Goal: Information Seeking & Learning: Learn about a topic

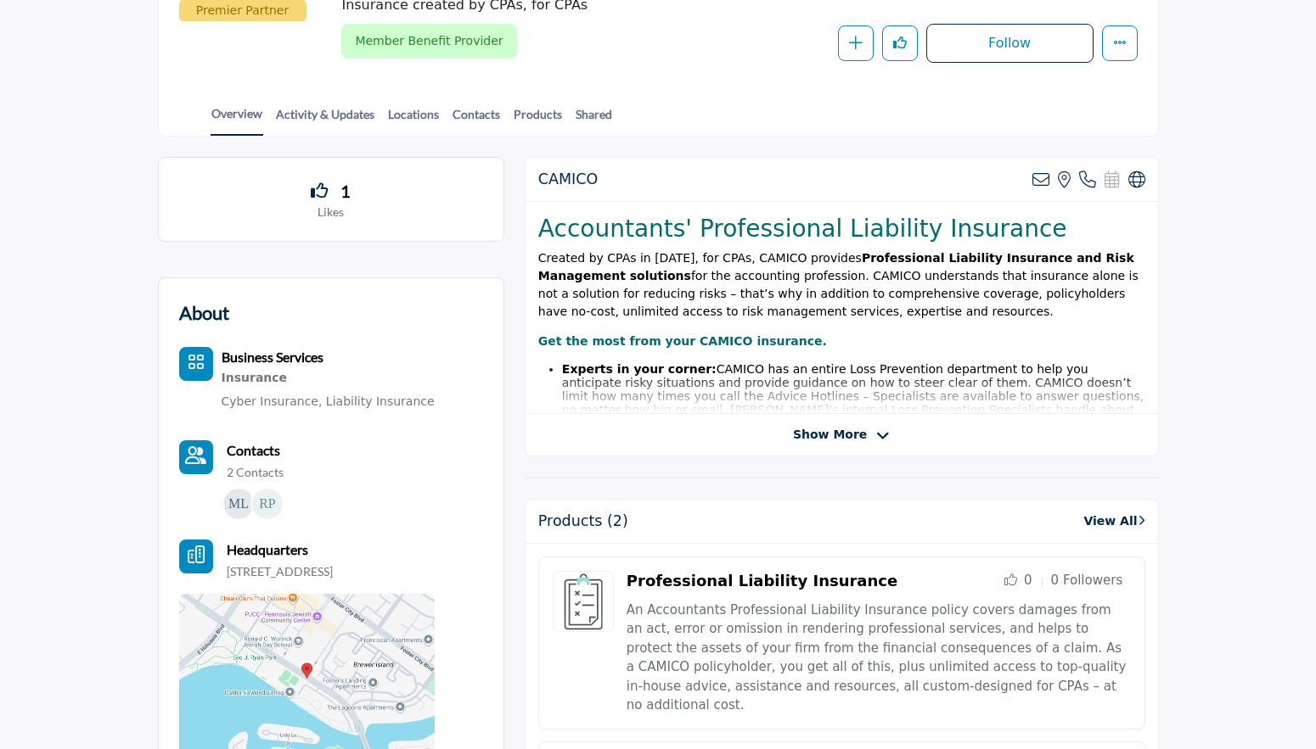
scroll to position [340, 0]
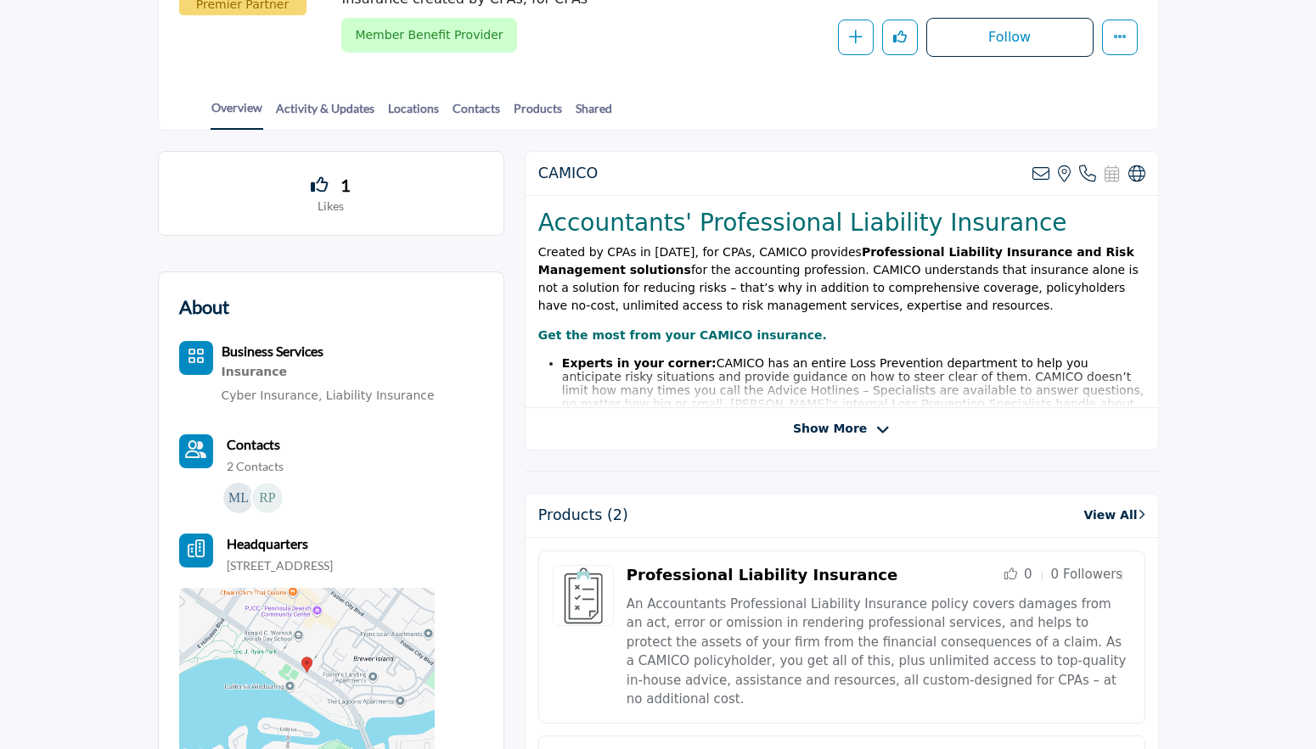
click at [846, 429] on span "Show More" at bounding box center [830, 429] width 74 height 18
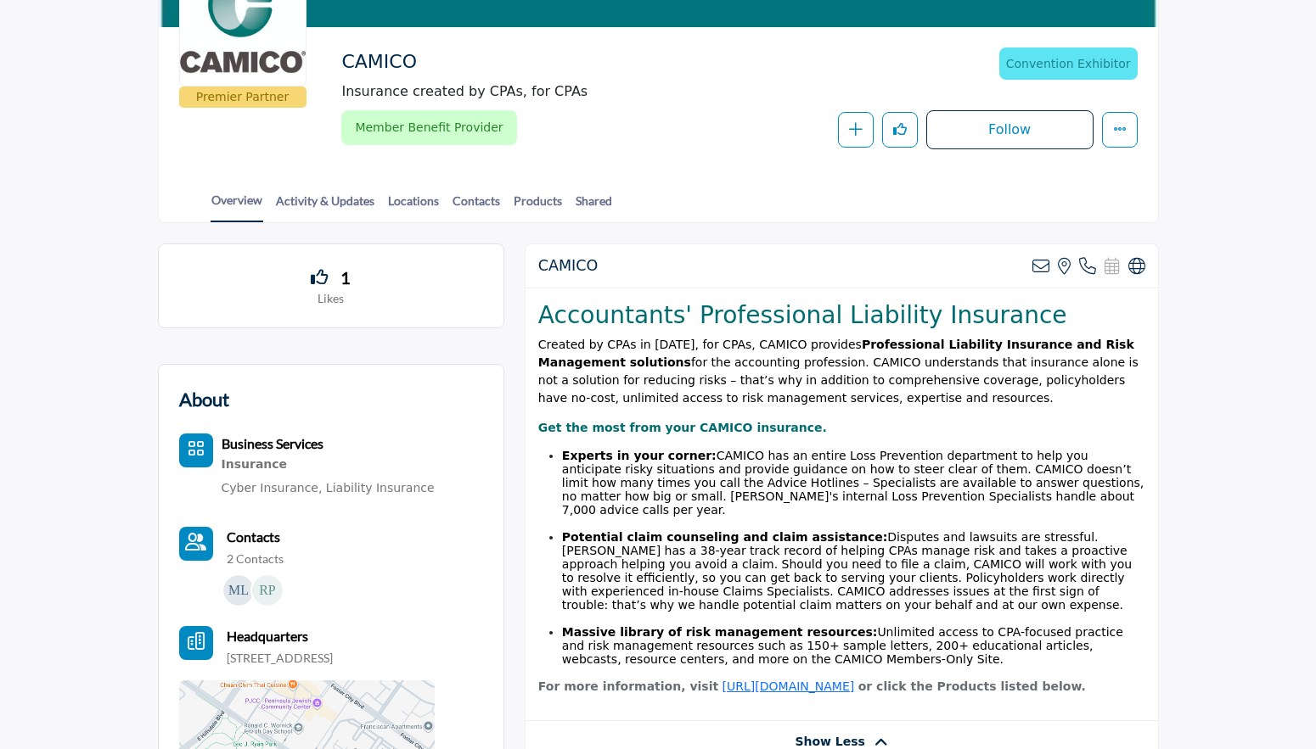
scroll to position [0, 0]
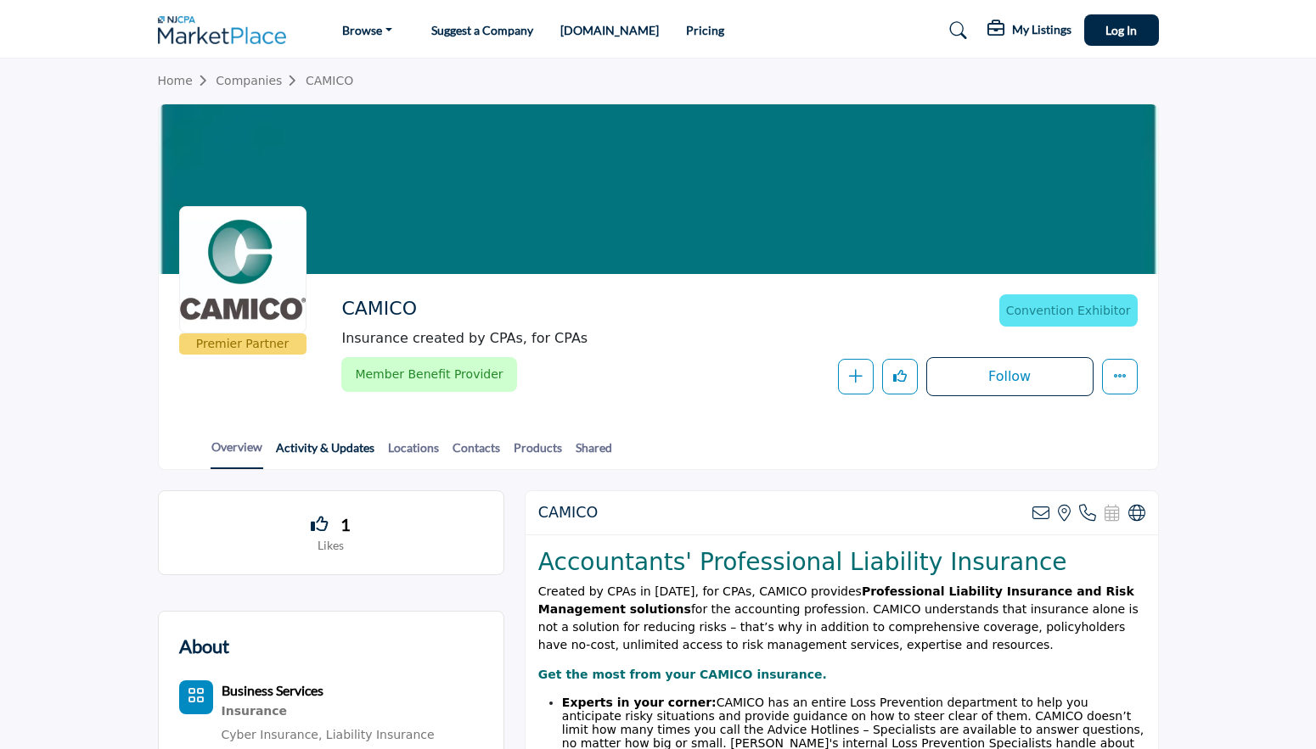
click at [328, 446] on link "Activity & Updates" at bounding box center [325, 454] width 100 height 30
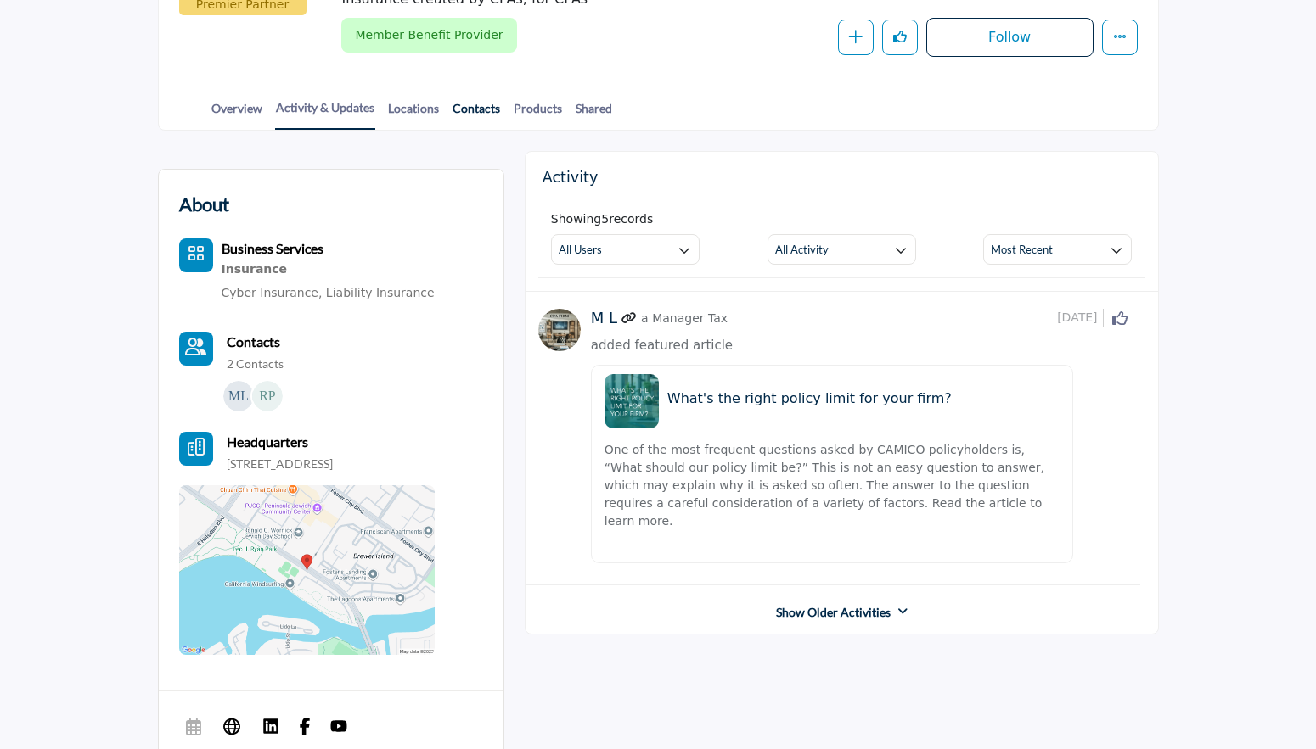
scroll to position [340, 0]
click at [523, 107] on link "Products" at bounding box center [538, 114] width 50 height 30
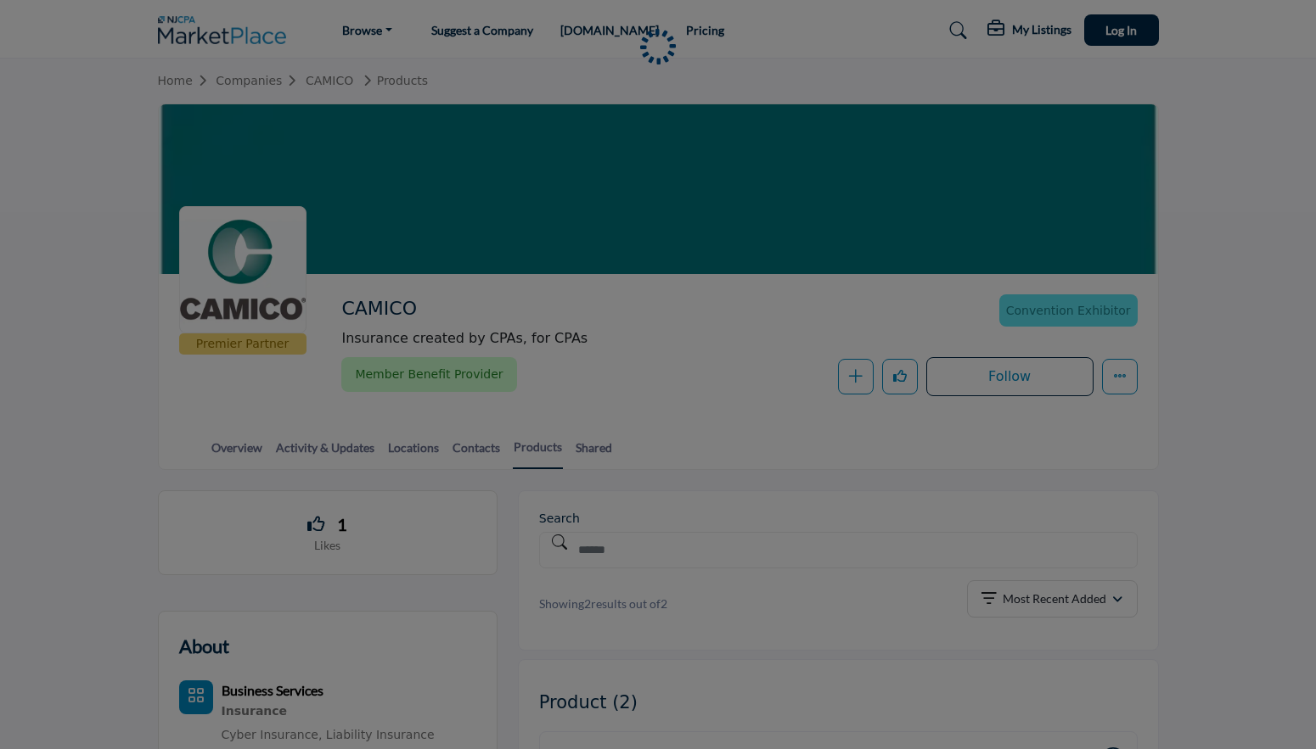
scroll to position [340, 0]
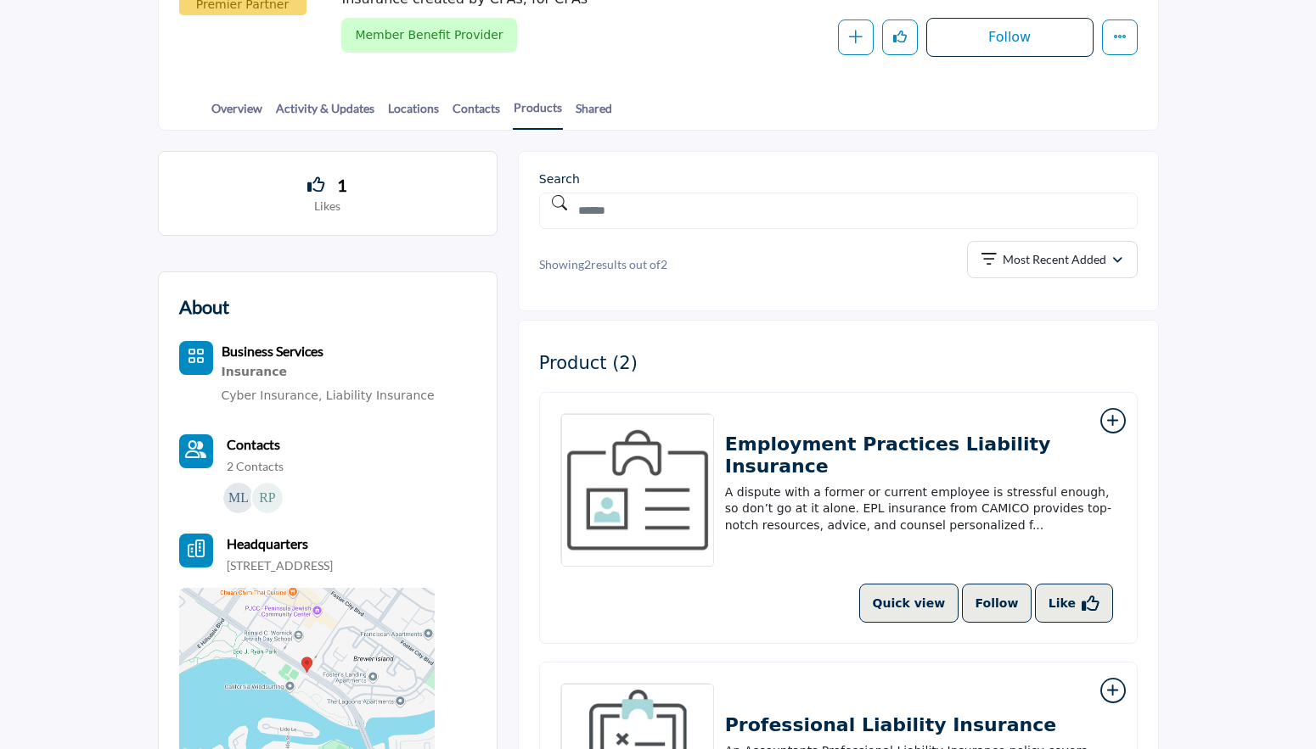
drag, startPoint x: 595, startPoint y: 112, endPoint x: 668, endPoint y: 151, distance: 82.8
click at [595, 112] on link "Shared" at bounding box center [594, 114] width 38 height 30
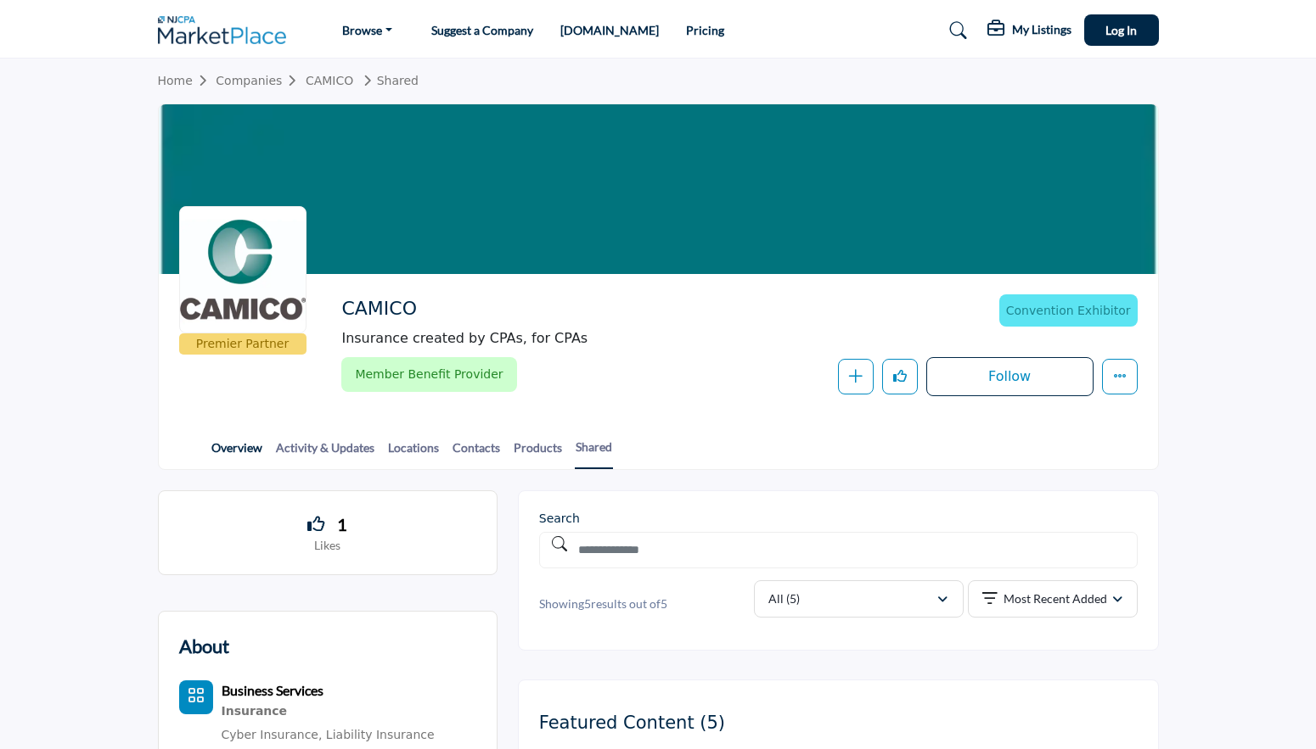
click at [235, 446] on link "Overview" at bounding box center [236, 454] width 53 height 30
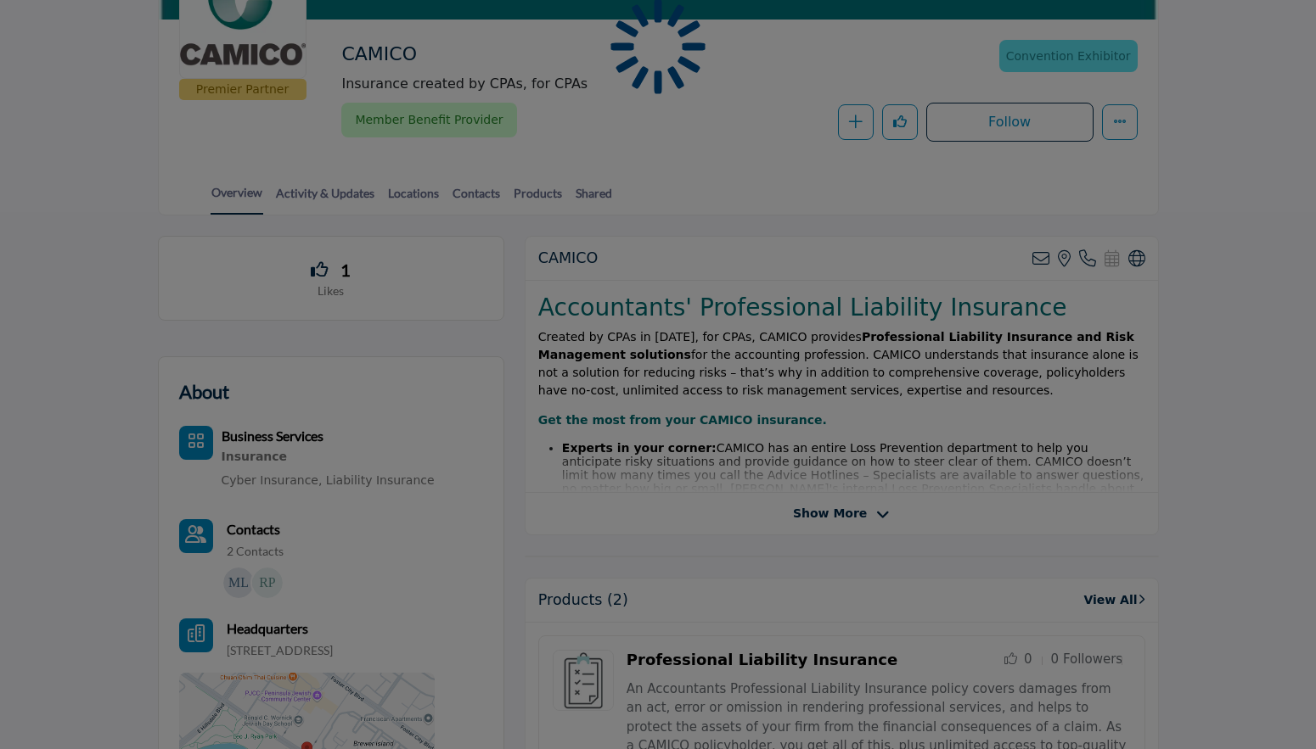
click at [848, 513] on div at bounding box center [658, 374] width 1316 height 749
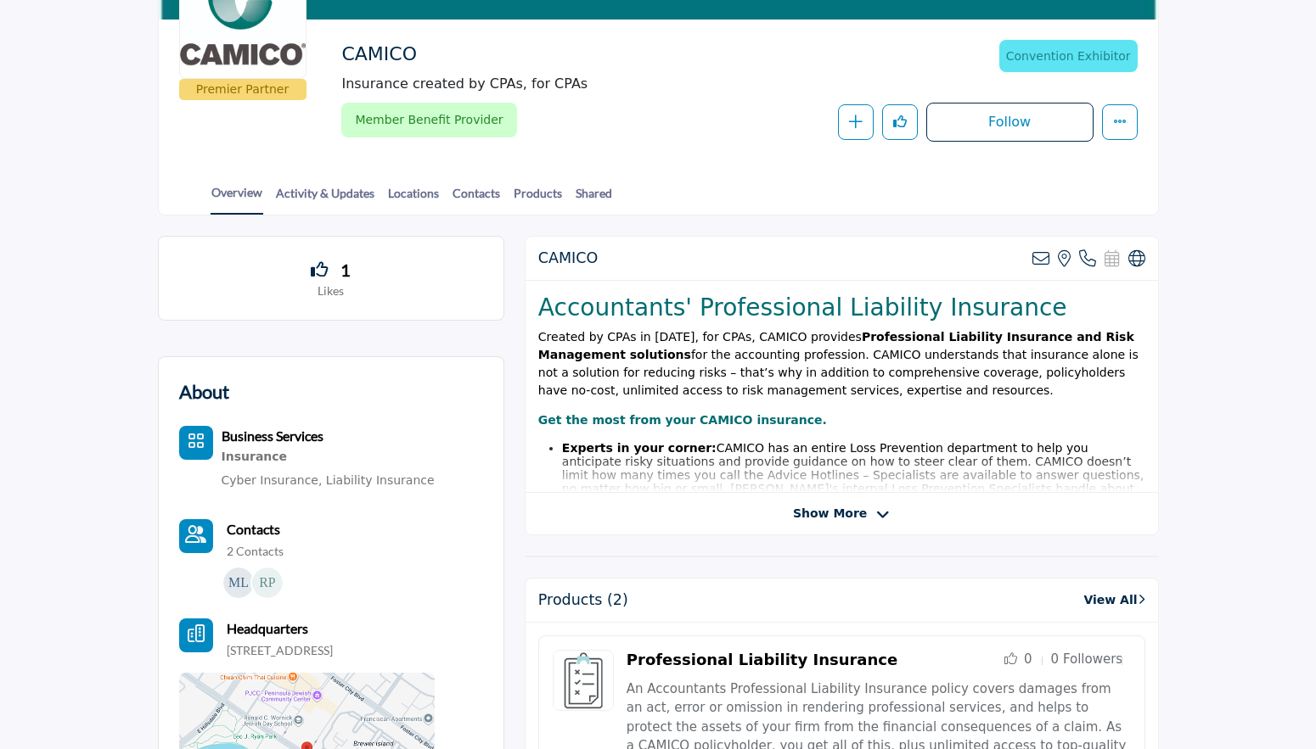
scroll to position [255, 0]
click at [865, 509] on span "Show More" at bounding box center [841, 514] width 97 height 18
